Goal: Transaction & Acquisition: Obtain resource

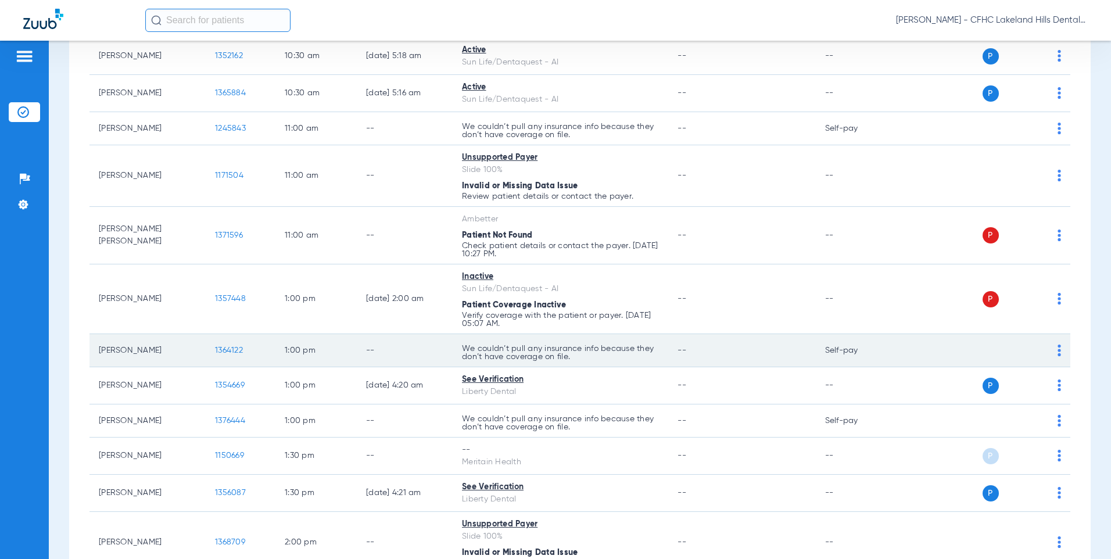
scroll to position [872, 0]
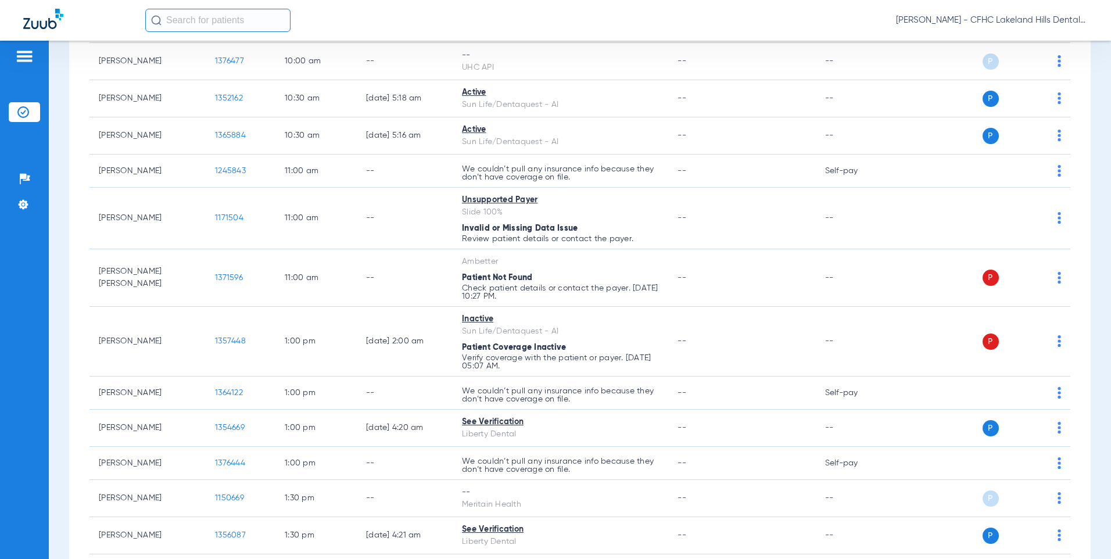
click at [220, 27] on input "text" at bounding box center [217, 20] width 145 height 23
type input "vannaboua"
click at [208, 65] on strong "Vannaboua" at bounding box center [208, 62] width 48 height 9
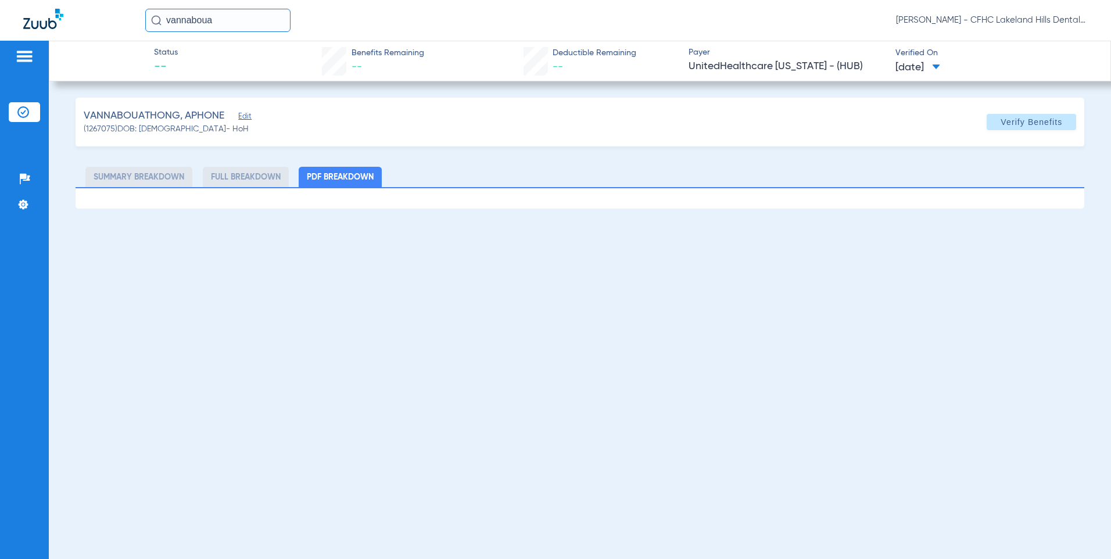
click at [243, 116] on span "Edit" at bounding box center [243, 117] width 10 height 11
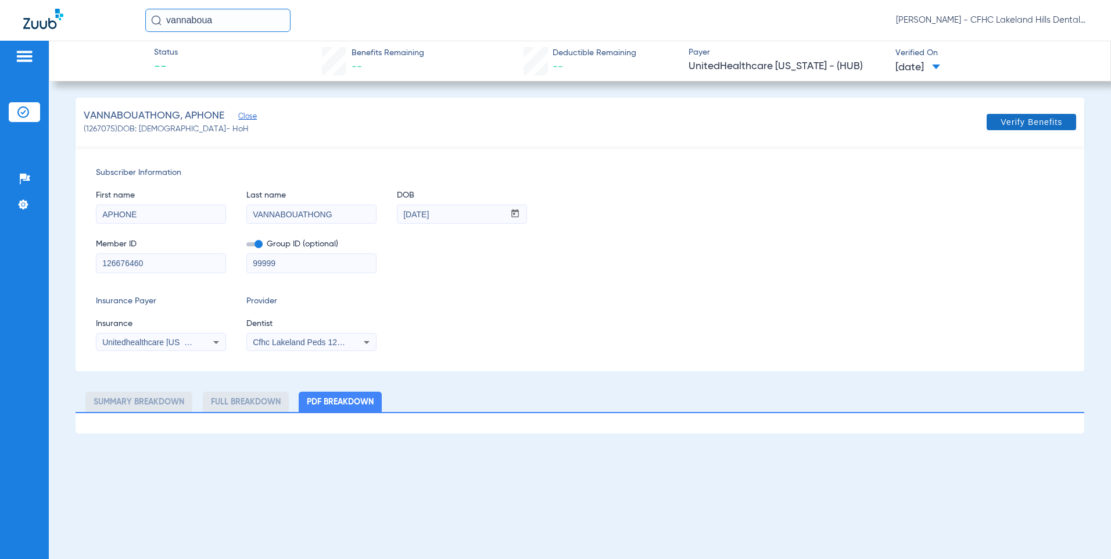
click at [1019, 130] on span at bounding box center [1031, 122] width 89 height 28
drag, startPoint x: 230, startPoint y: 25, endPoint x: 106, endPoint y: 16, distance: 124.7
click at [106, 16] on div "vannaboua [PERSON_NAME] - CFHC Lakeland Hills Dental" at bounding box center [555, 20] width 1111 height 41
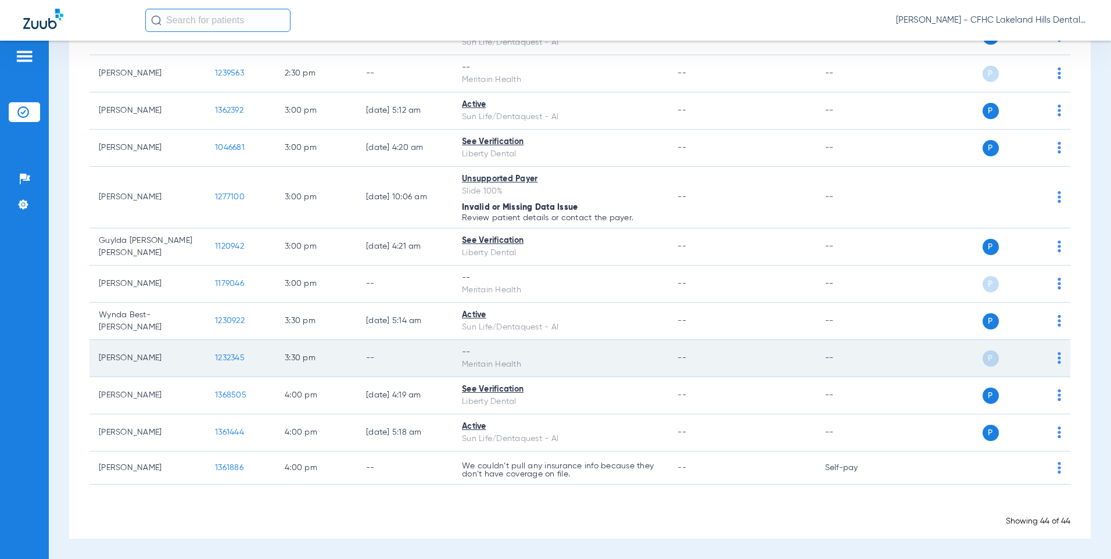
scroll to position [1482, 0]
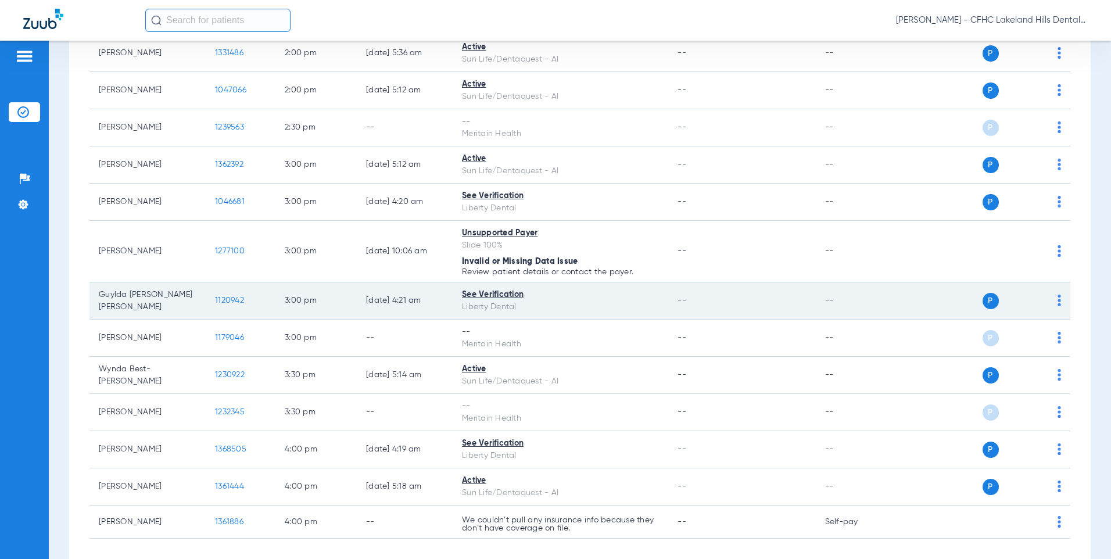
click at [216, 302] on span "1120942" at bounding box center [229, 300] width 29 height 8
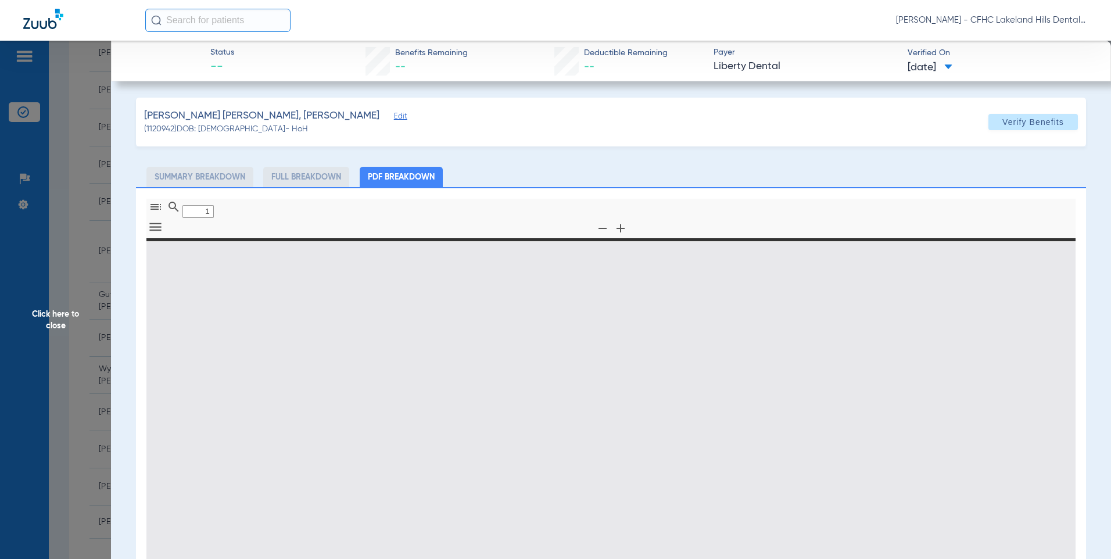
type input "0"
select select "page-width"
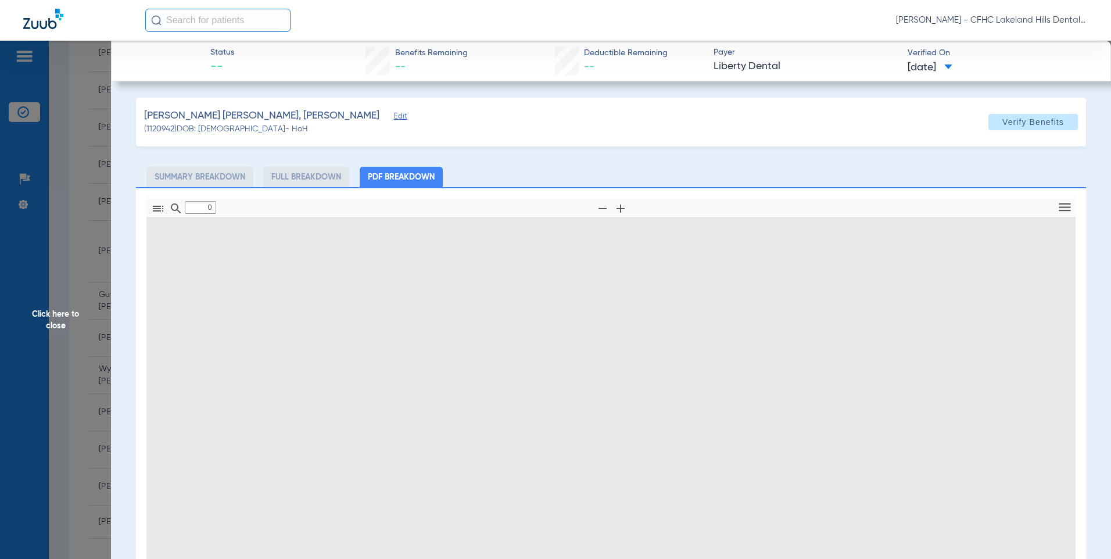
type input "1"
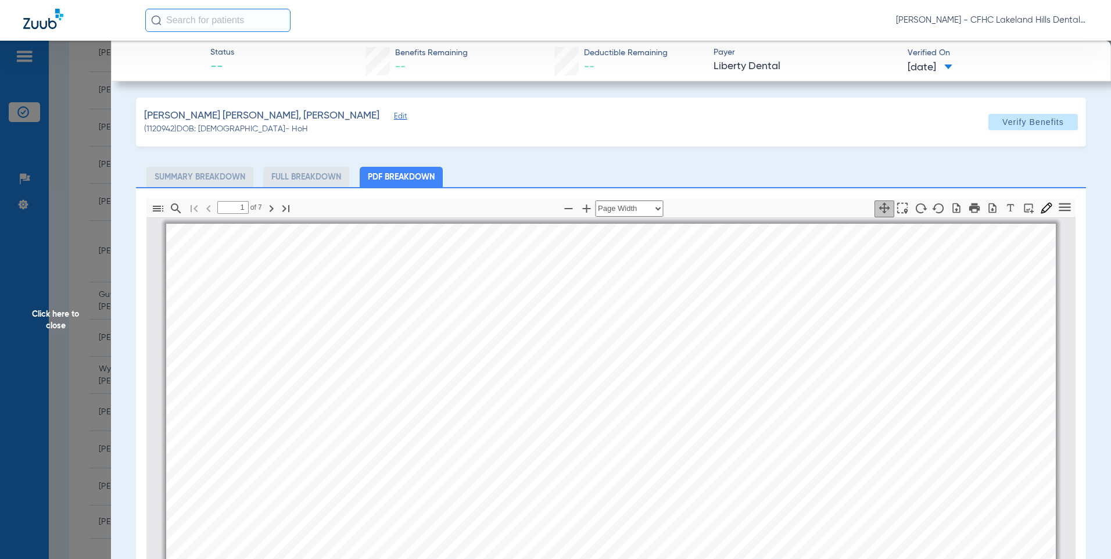
scroll to position [6, 0]
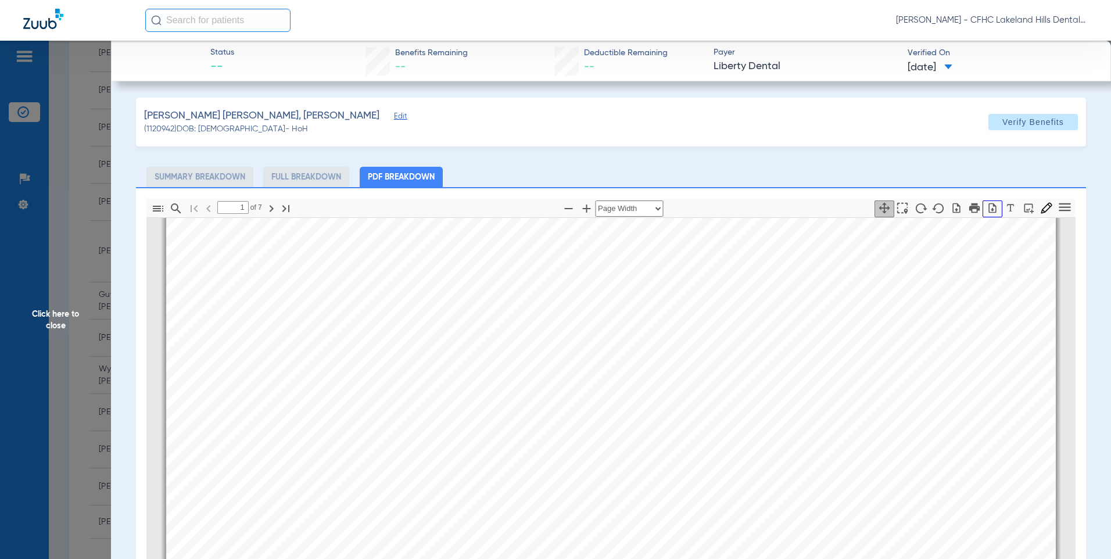
click at [987, 210] on icon "button" at bounding box center [993, 208] width 12 height 12
click at [88, 172] on span "Click here to close" at bounding box center [55, 320] width 111 height 559
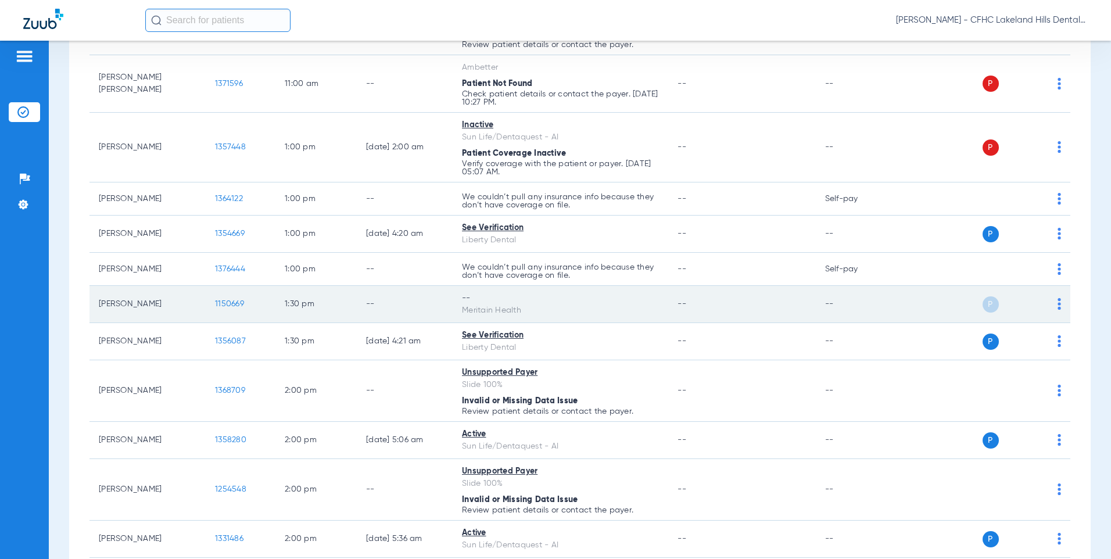
scroll to position [1017, 0]
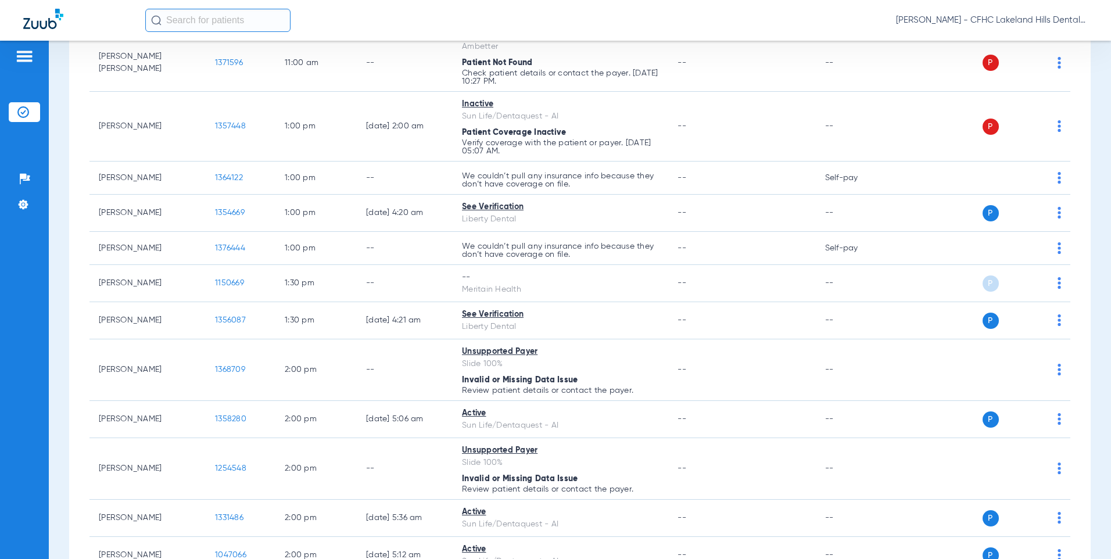
click at [219, 17] on input "text" at bounding box center [217, 20] width 145 height 23
type input "m"
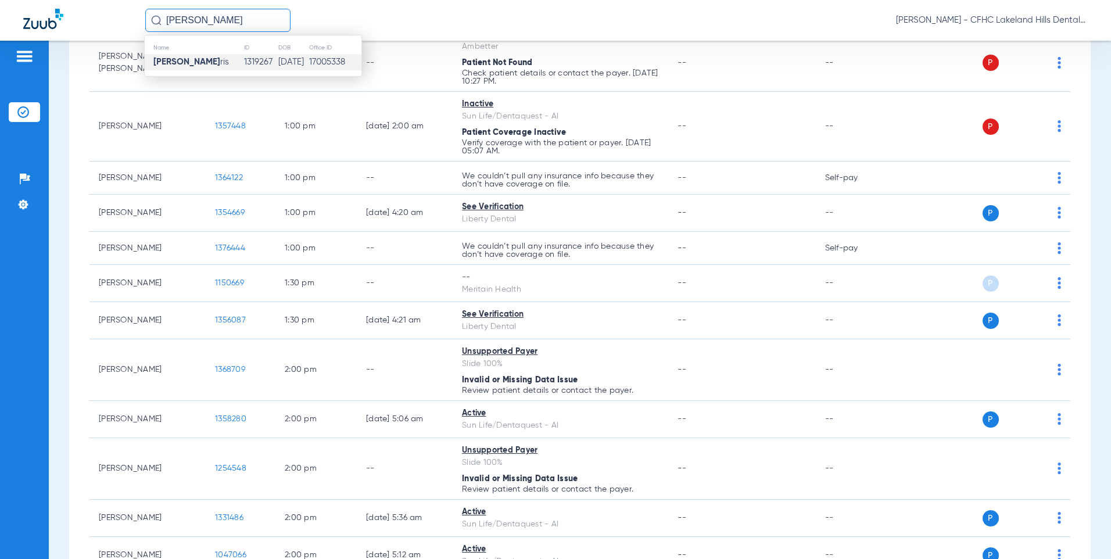
type input "[PERSON_NAME]"
click at [203, 58] on span "[PERSON_NAME] ris" at bounding box center [191, 62] width 76 height 9
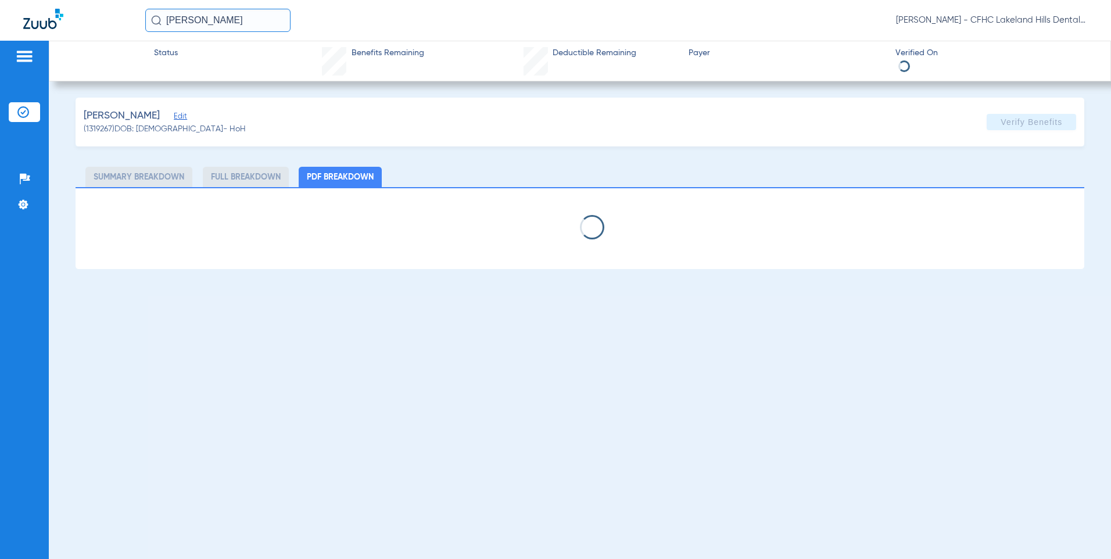
select select "page-width"
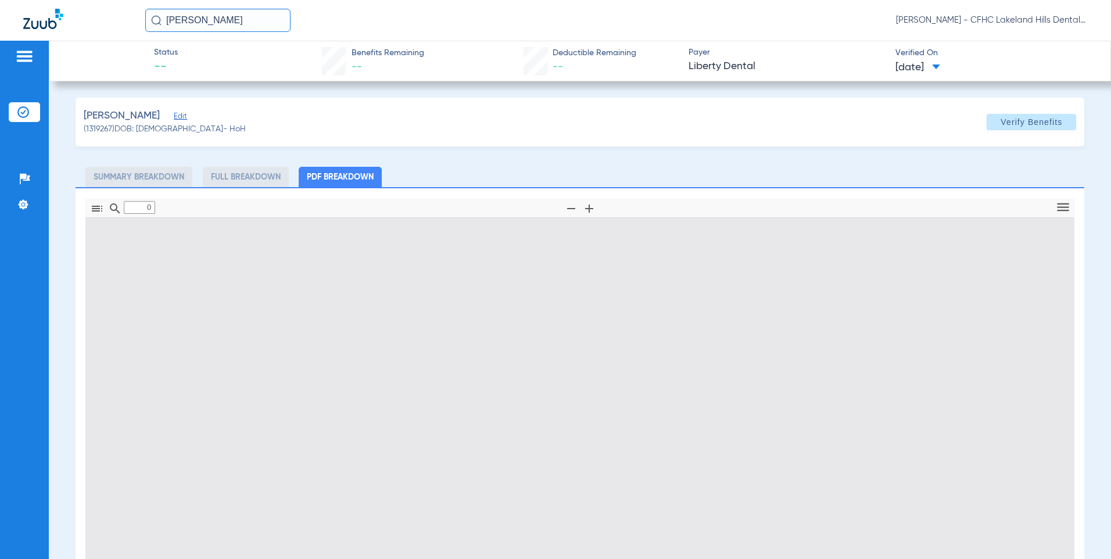
type input "1"
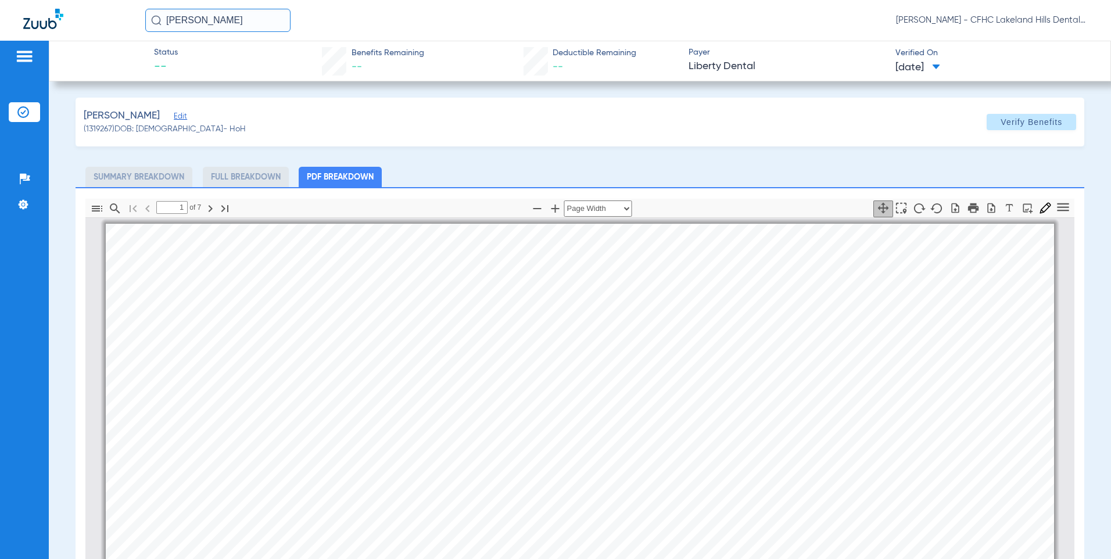
scroll to position [6, 0]
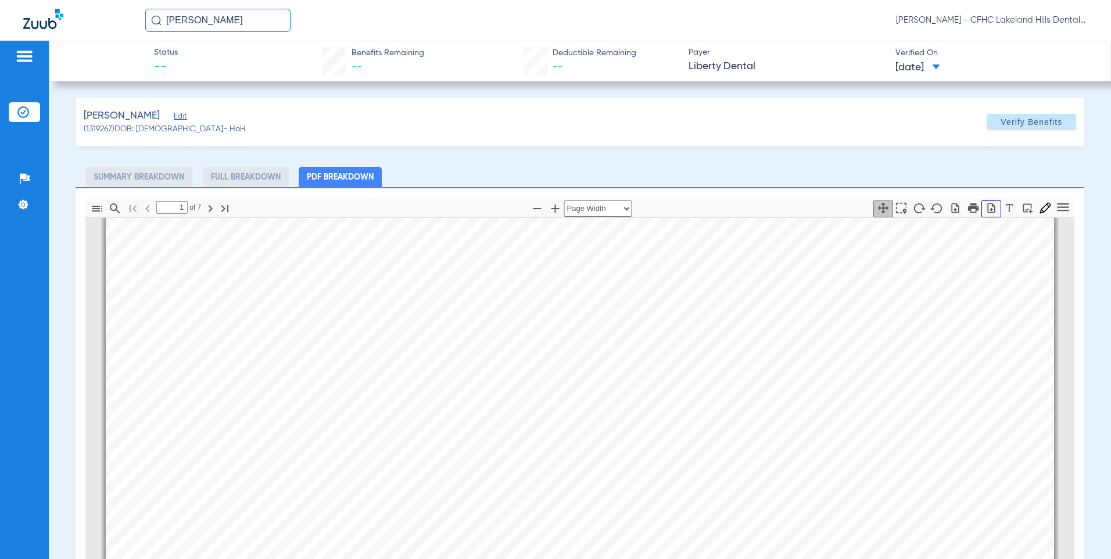
click at [987, 210] on icon "button" at bounding box center [991, 208] width 8 height 10
drag, startPoint x: 216, startPoint y: 23, endPoint x: -10, endPoint y: 16, distance: 226.2
click at [0, 16] on html "[PERSON_NAME] [PERSON_NAME] - CFHC Lakeland Hills Dental Patients Insurance Ver…" at bounding box center [555, 279] width 1111 height 559
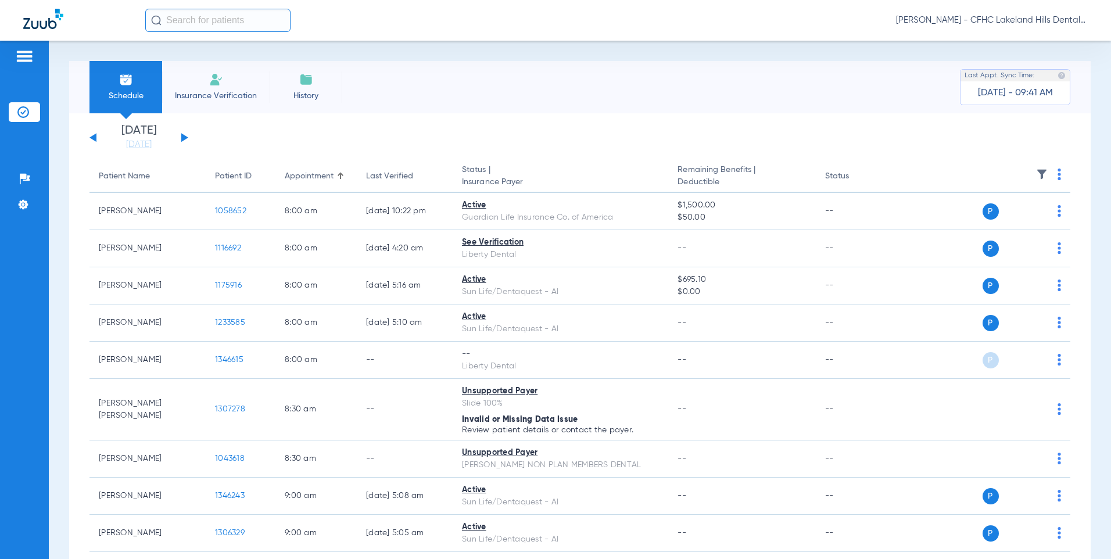
click at [184, 135] on button at bounding box center [184, 137] width 7 height 9
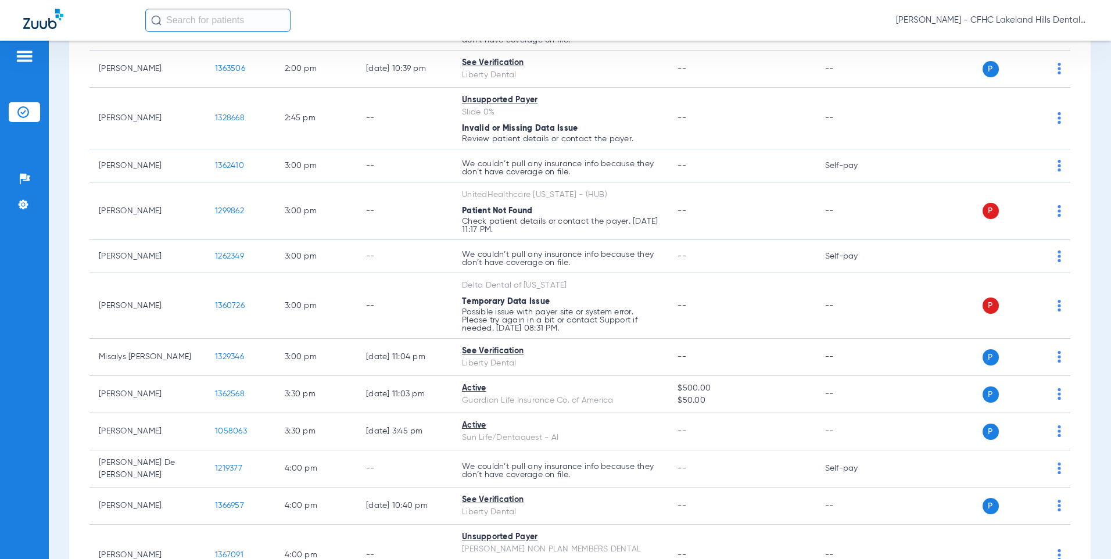
scroll to position [1312, 0]
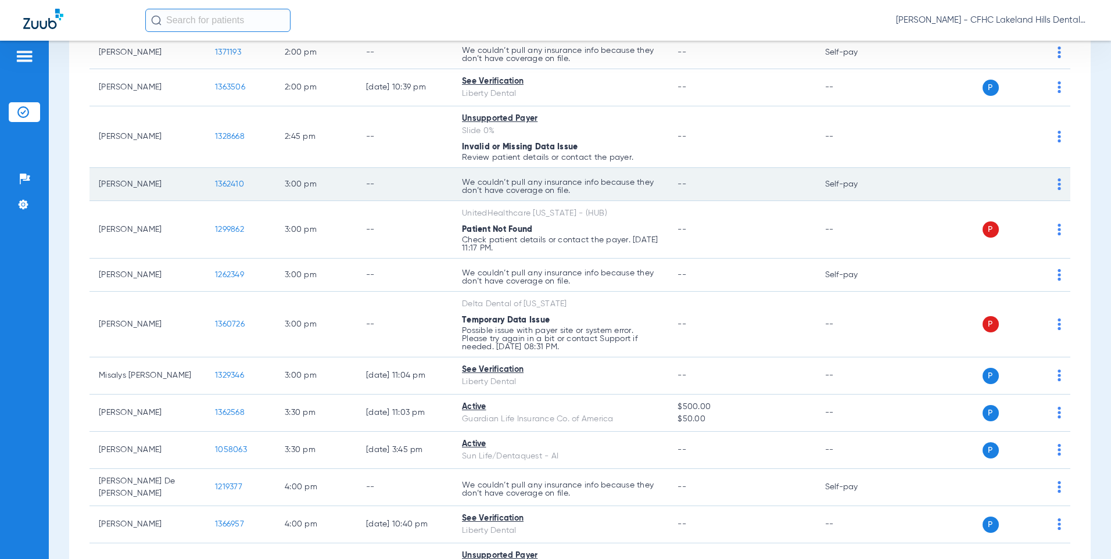
click at [224, 182] on span "1362410" at bounding box center [229, 184] width 29 height 8
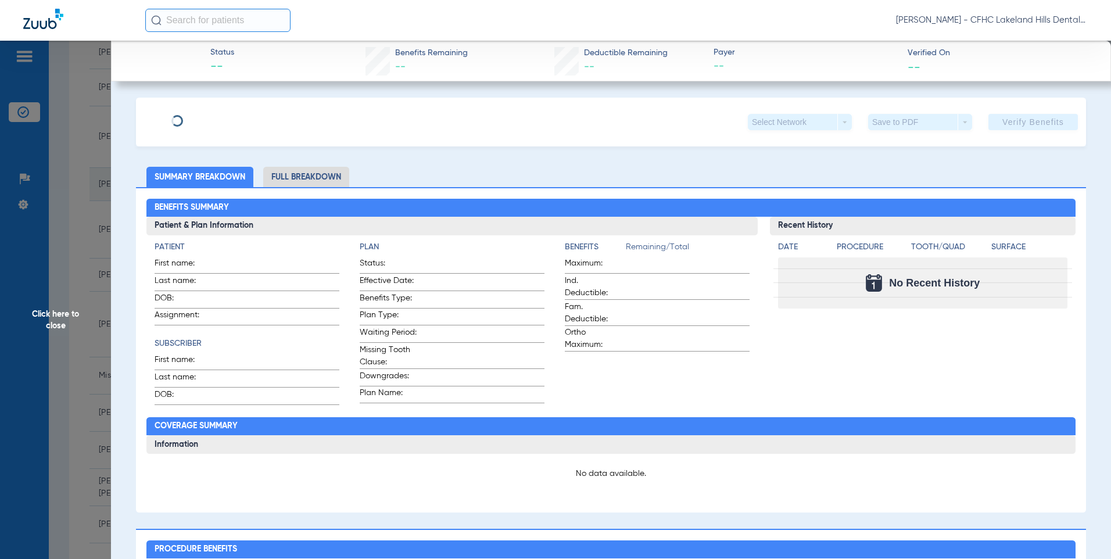
type input "EYDRIAN"
type input "[PERSON_NAME]"
type input "[DATE]"
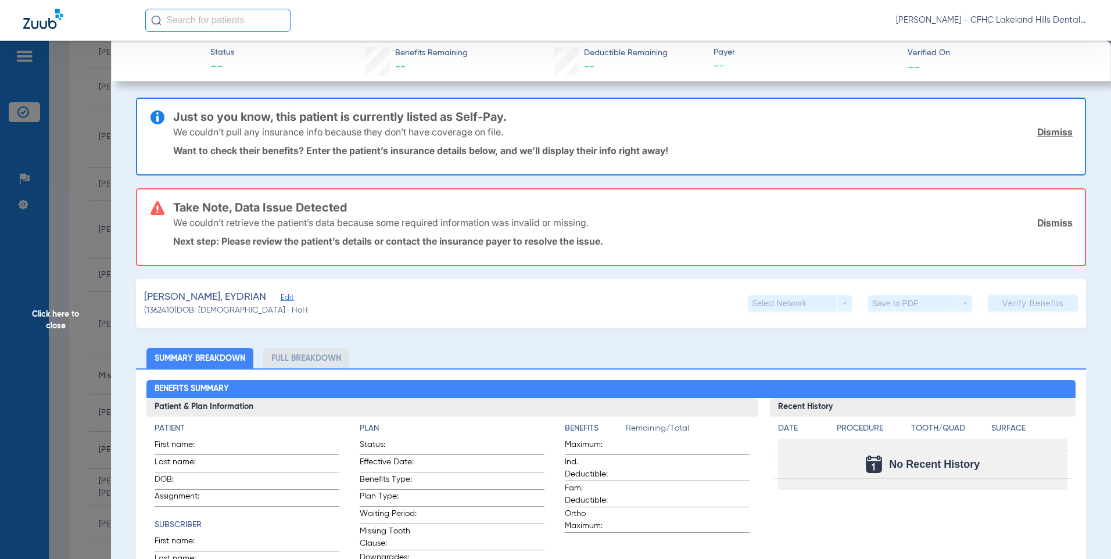
click at [291, 302] on span "Edit" at bounding box center [286, 298] width 10 height 11
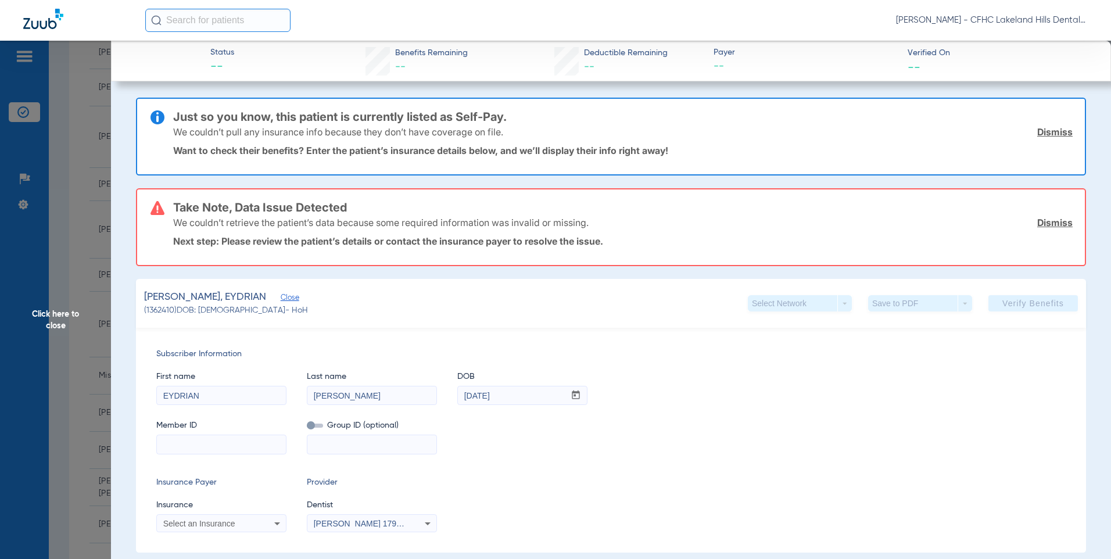
click at [200, 442] on input at bounding box center [221, 444] width 129 height 19
paste input "9665961888"
type input "9665961888"
click at [208, 532] on mat-select "Select an Insurance" at bounding box center [221, 523] width 130 height 19
click at [209, 522] on span "Select an Insurance" at bounding box center [199, 523] width 72 height 9
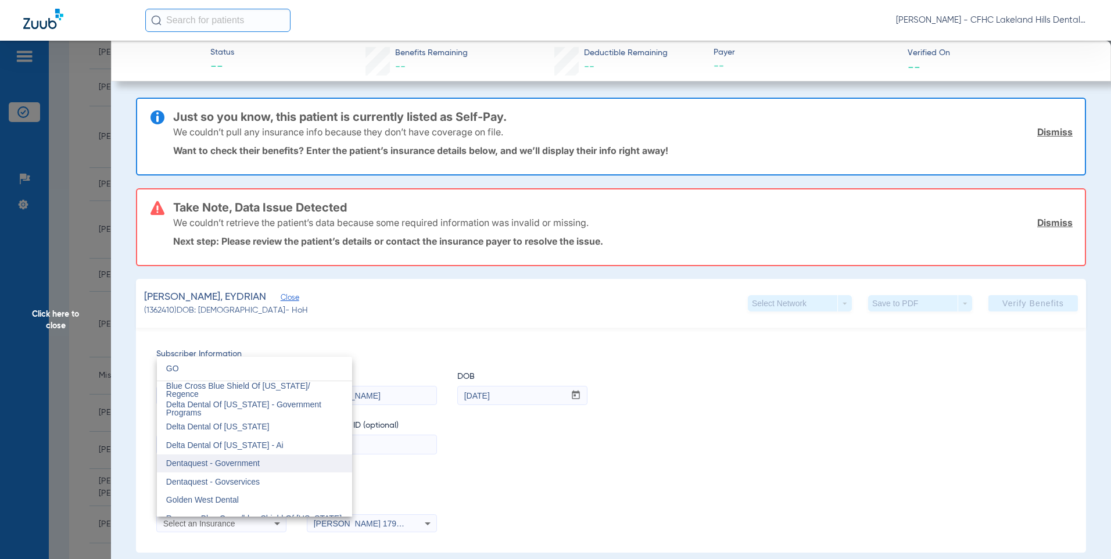
type input "GO"
click at [214, 462] on span "Dentaquest - Government" at bounding box center [213, 463] width 94 height 9
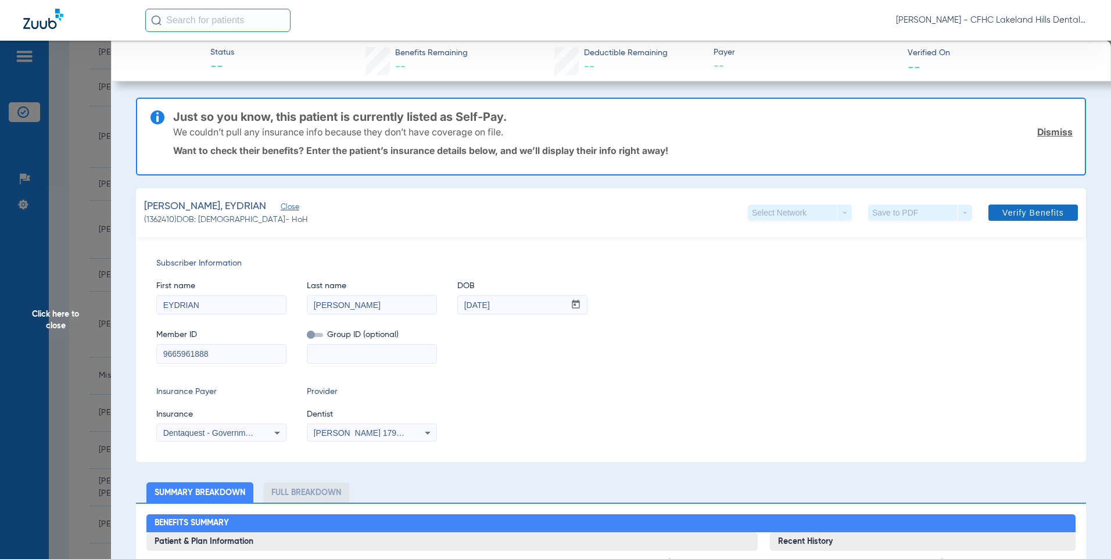
click at [1011, 214] on span "Verify Benefits" at bounding box center [1033, 212] width 62 height 9
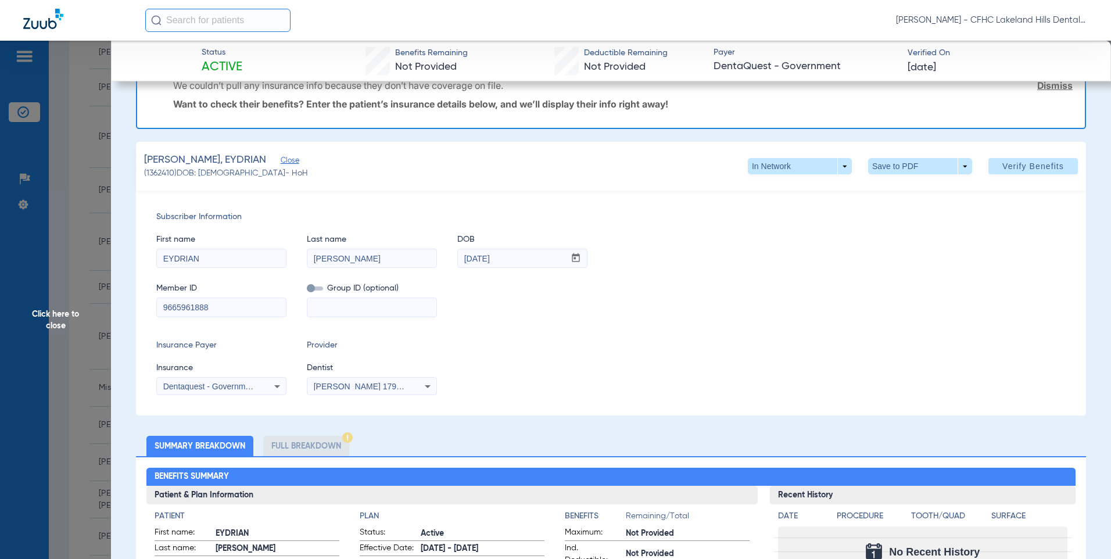
scroll to position [58, 0]
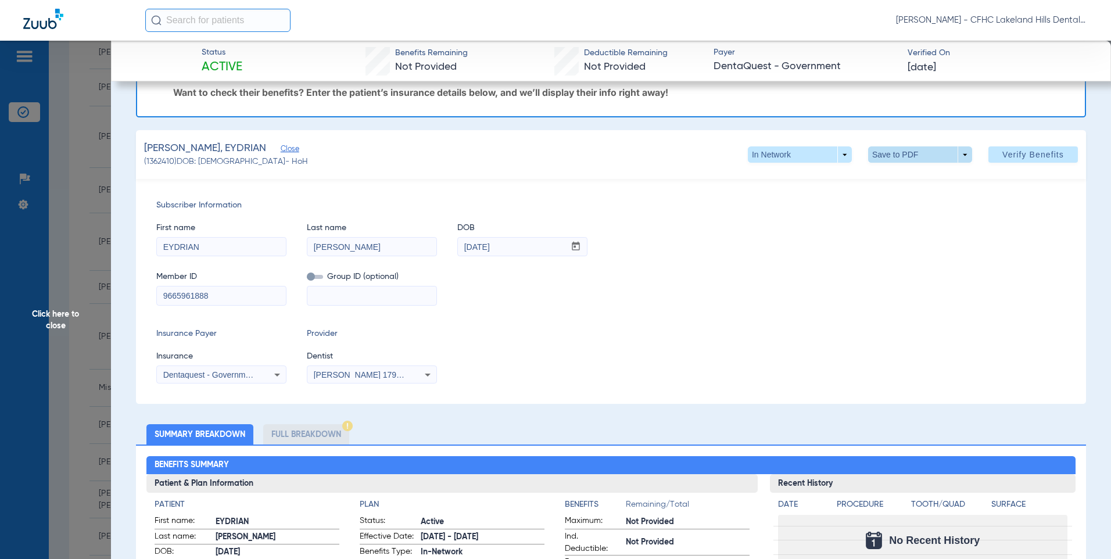
click at [923, 155] on span at bounding box center [920, 155] width 28 height 28
click at [908, 171] on button "insert_drive_file Save to PDF" at bounding box center [904, 177] width 88 height 23
click at [90, 217] on span "Click here to close" at bounding box center [55, 320] width 111 height 559
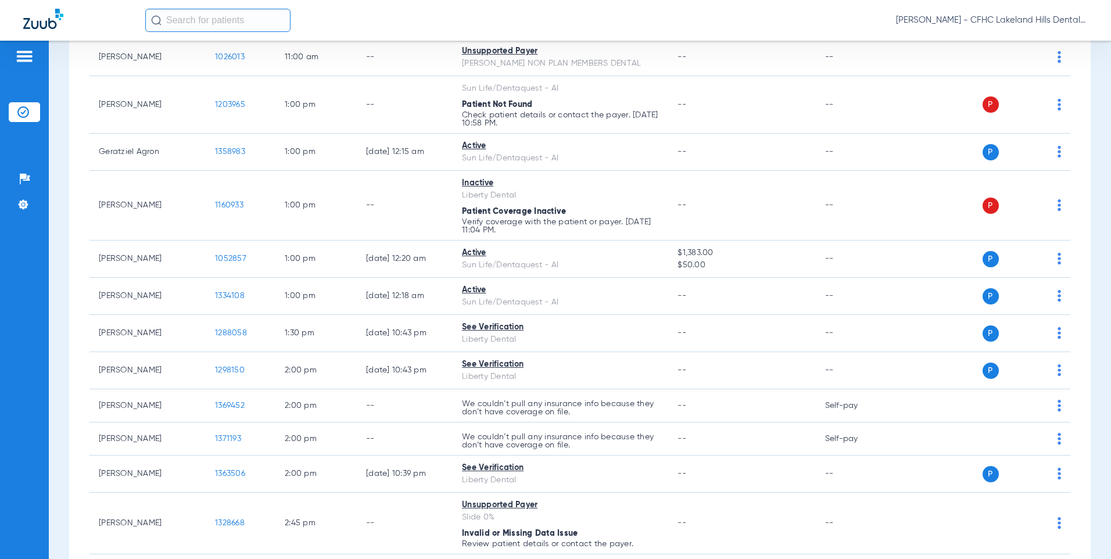
scroll to position [905, 0]
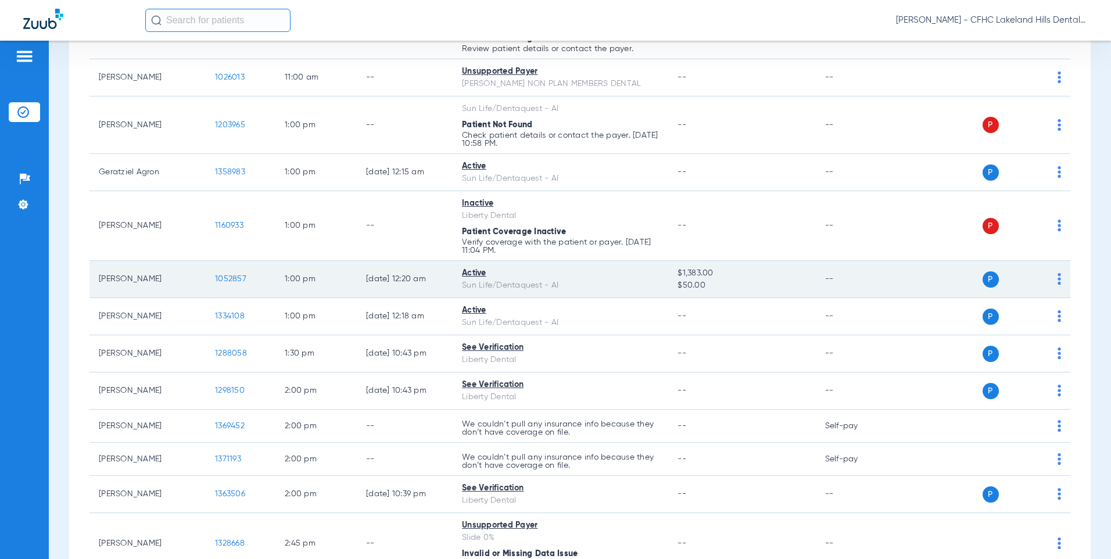
click at [229, 282] on span "1052857" at bounding box center [230, 279] width 31 height 8
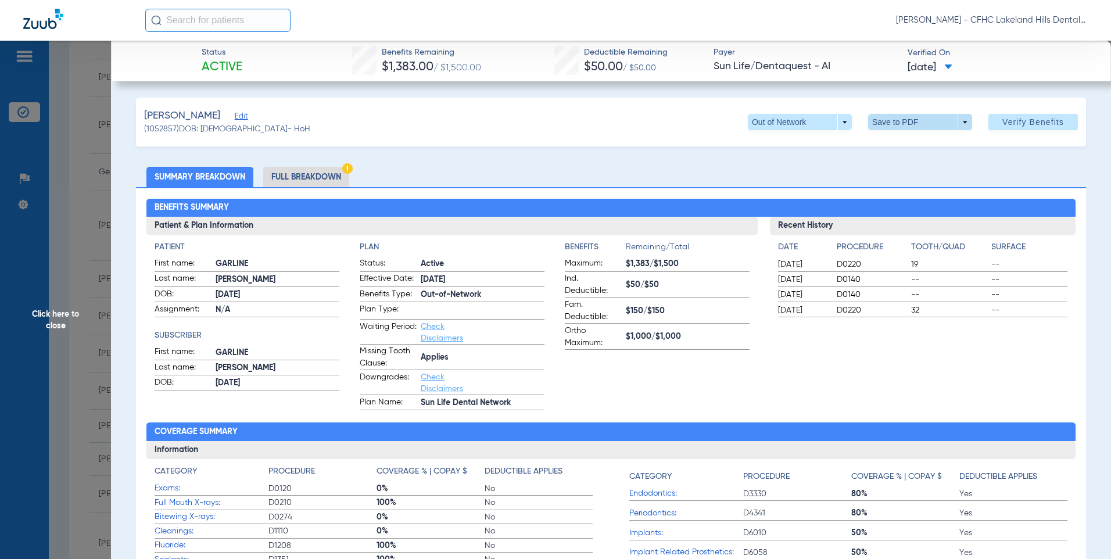
click at [939, 120] on span at bounding box center [920, 122] width 104 height 16
click at [914, 151] on button "insert_drive_file Save to PDF" at bounding box center [904, 145] width 88 height 23
click at [977, 68] on div "Creating PDF" at bounding box center [1010, 74] width 134 height 12
click at [61, 175] on span "Click here to close" at bounding box center [55, 320] width 111 height 559
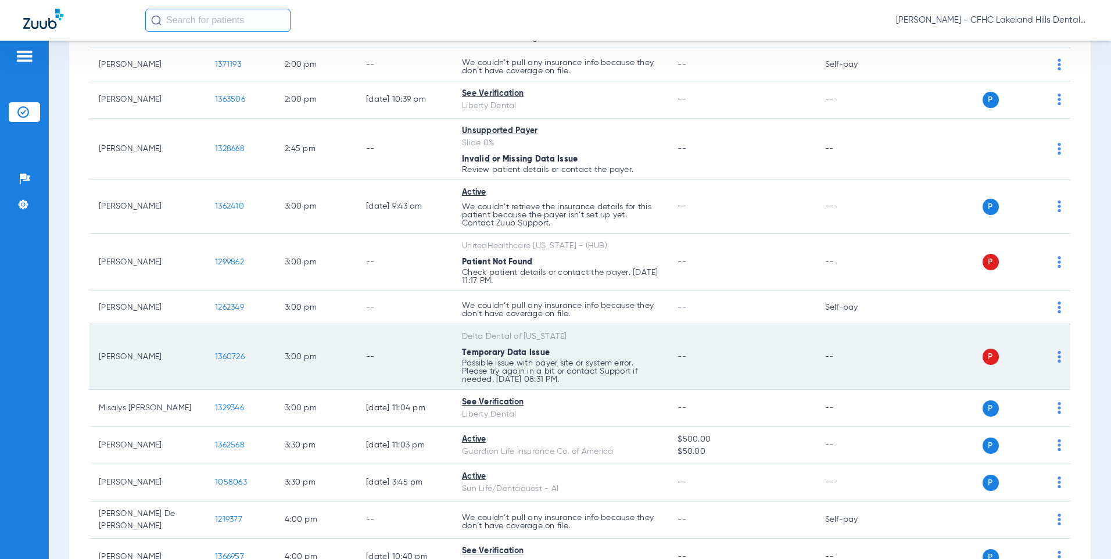
scroll to position [1312, 0]
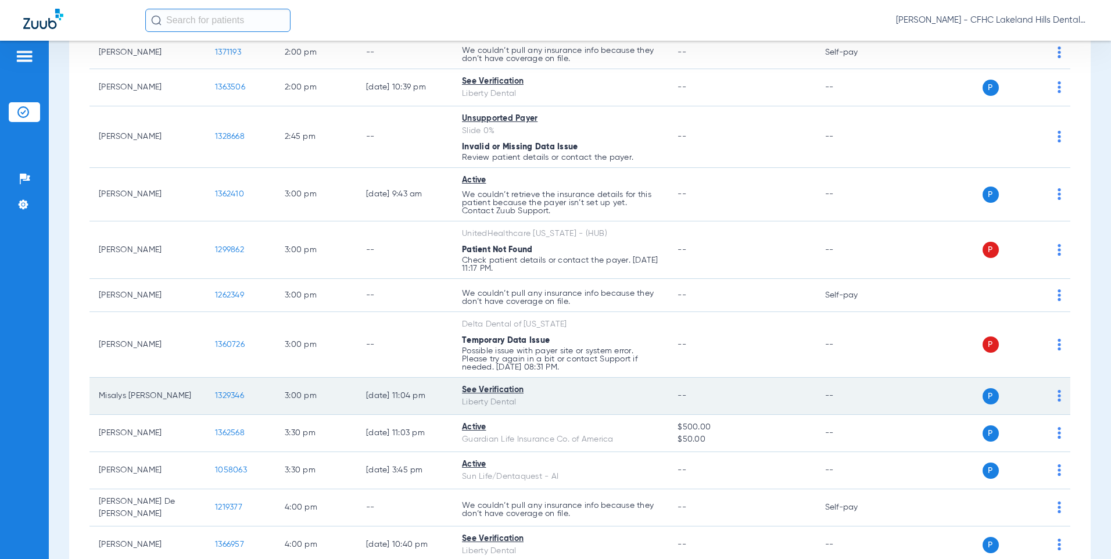
click at [227, 395] on span "1329346" at bounding box center [229, 396] width 29 height 8
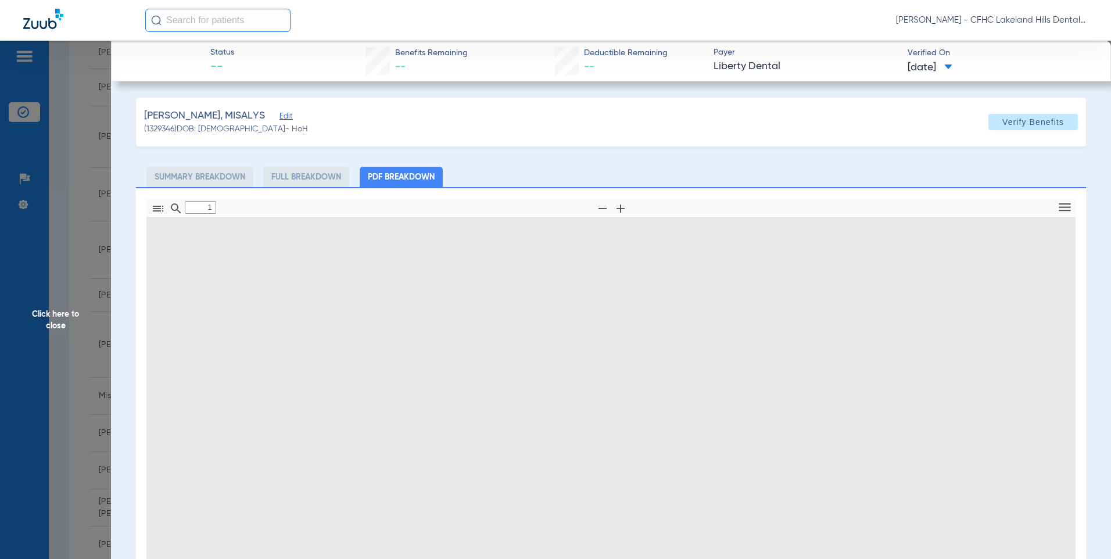
type input "0"
select select "page-width"
type input "1"
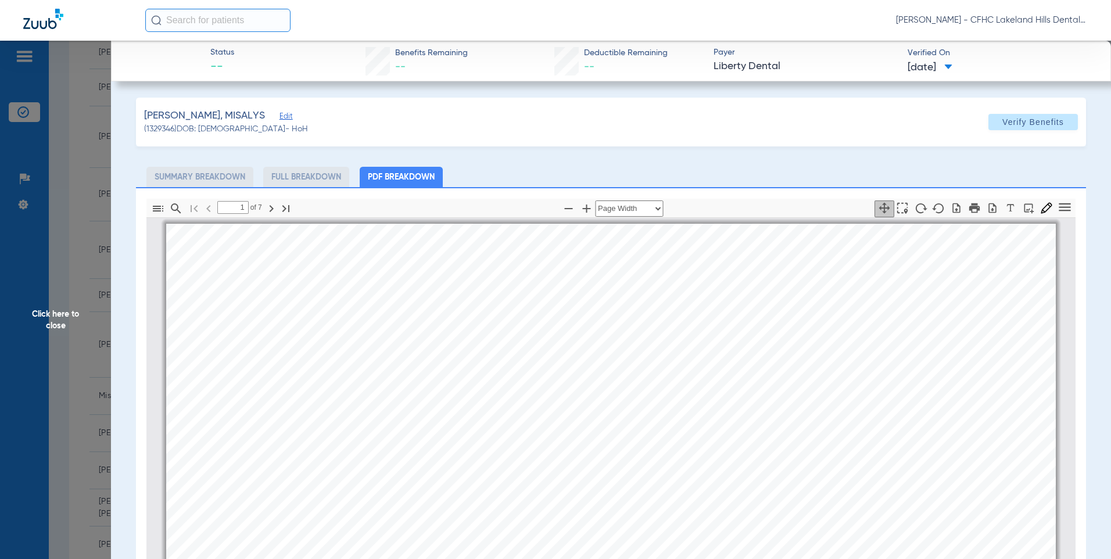
scroll to position [6, 0]
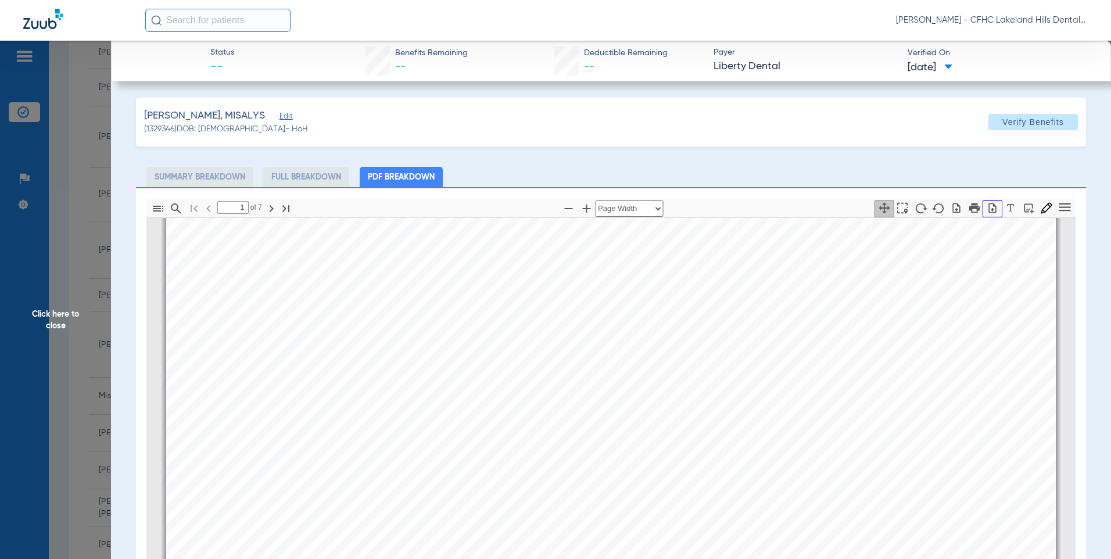
click at [989, 210] on icon "button" at bounding box center [993, 208] width 8 height 10
click at [74, 128] on span "Click here to close" at bounding box center [55, 320] width 111 height 559
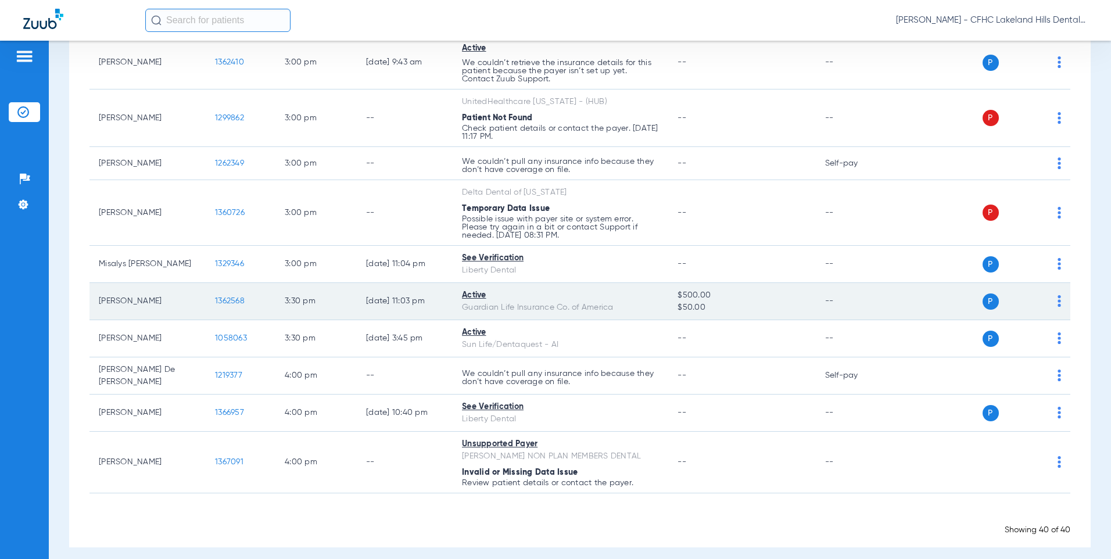
scroll to position [1448, 0]
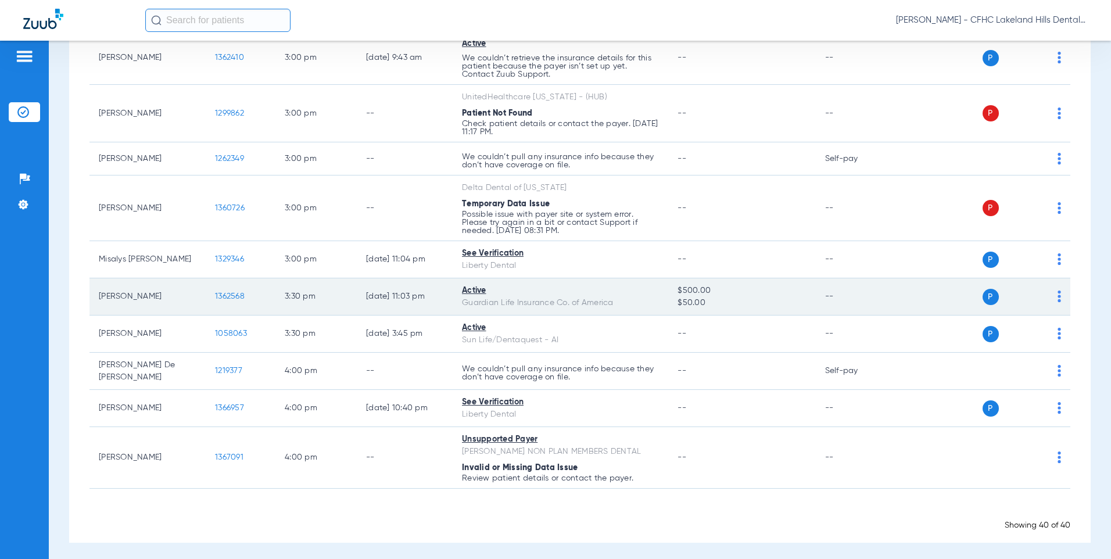
click at [229, 289] on td "1362568" at bounding box center [241, 296] width 70 height 37
click at [229, 290] on td "1362568" at bounding box center [241, 296] width 70 height 37
click at [228, 301] on td "1362568" at bounding box center [241, 296] width 70 height 37
click at [228, 298] on span "1362568" at bounding box center [230, 296] width 30 height 8
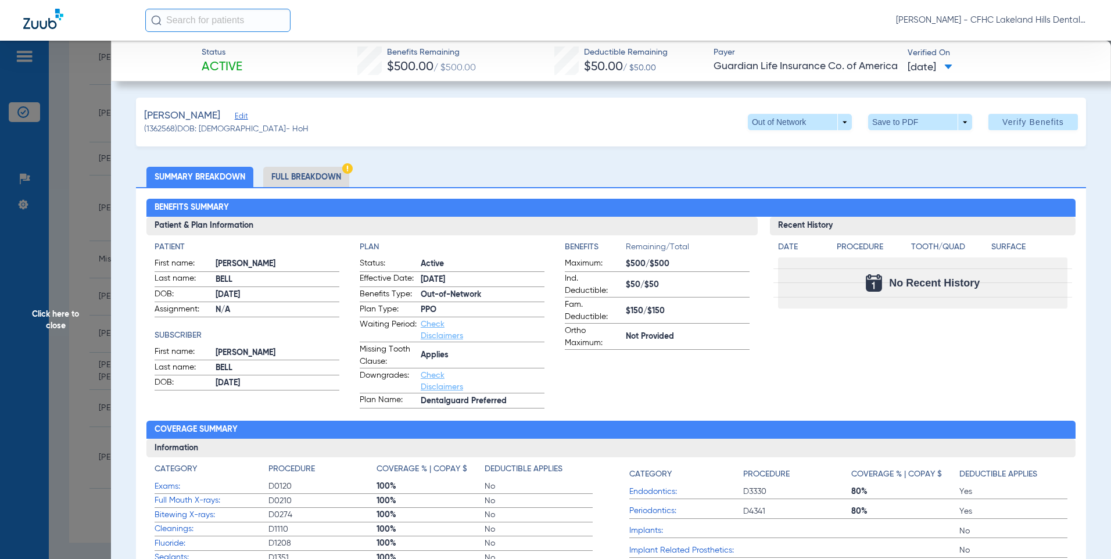
click at [885, 124] on span at bounding box center [920, 122] width 104 height 16
click at [890, 146] on button "insert_drive_file Save to PDF" at bounding box center [904, 145] width 88 height 23
